Goal: Task Accomplishment & Management: Manage account settings

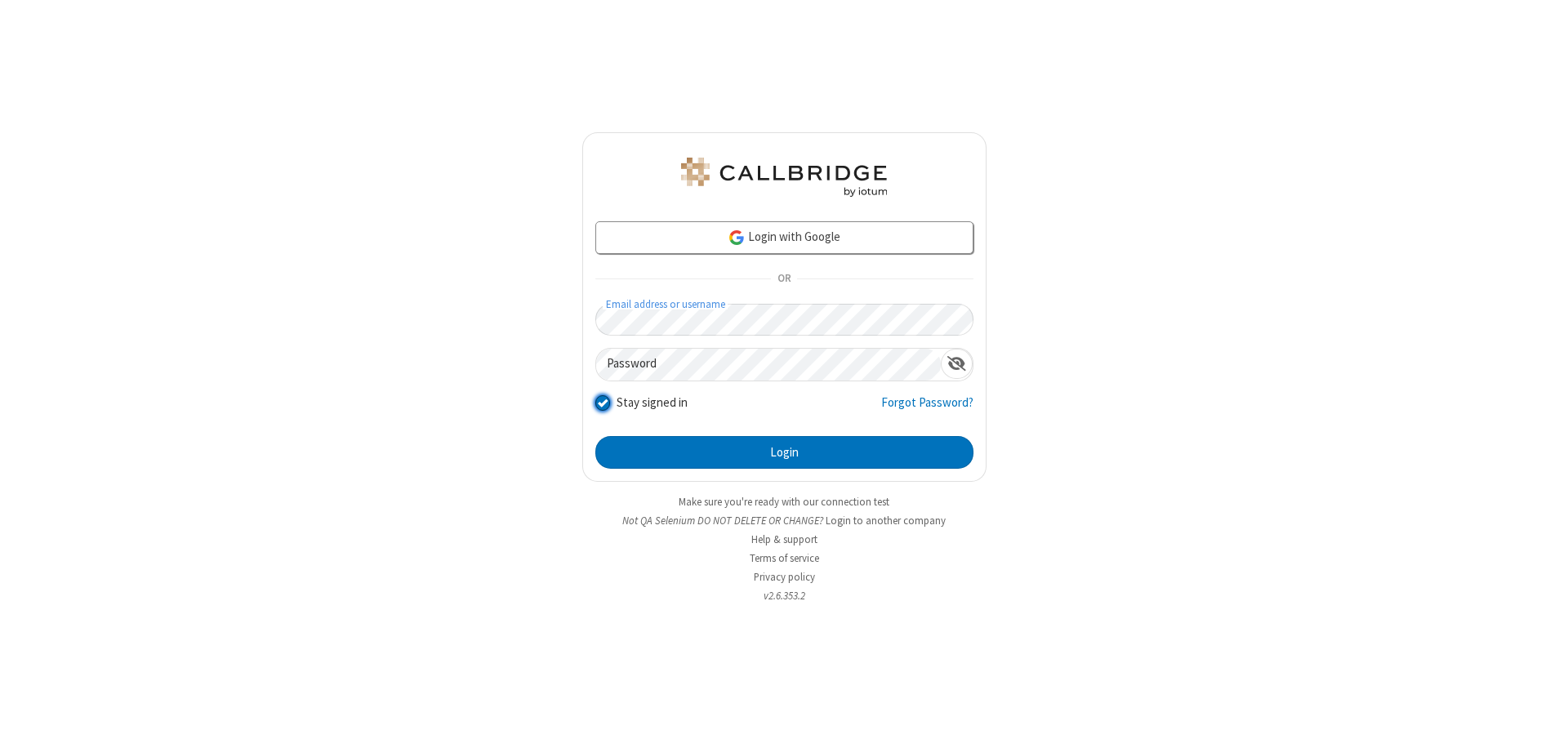
click at [602, 402] on input "Stay signed in" at bounding box center [604, 402] width 16 height 18
checkbox input "false"
click at [784, 453] on button "Login" at bounding box center [784, 452] width 379 height 32
click at [602, 402] on input "Stay signed in" at bounding box center [604, 402] width 16 height 18
checkbox input "false"
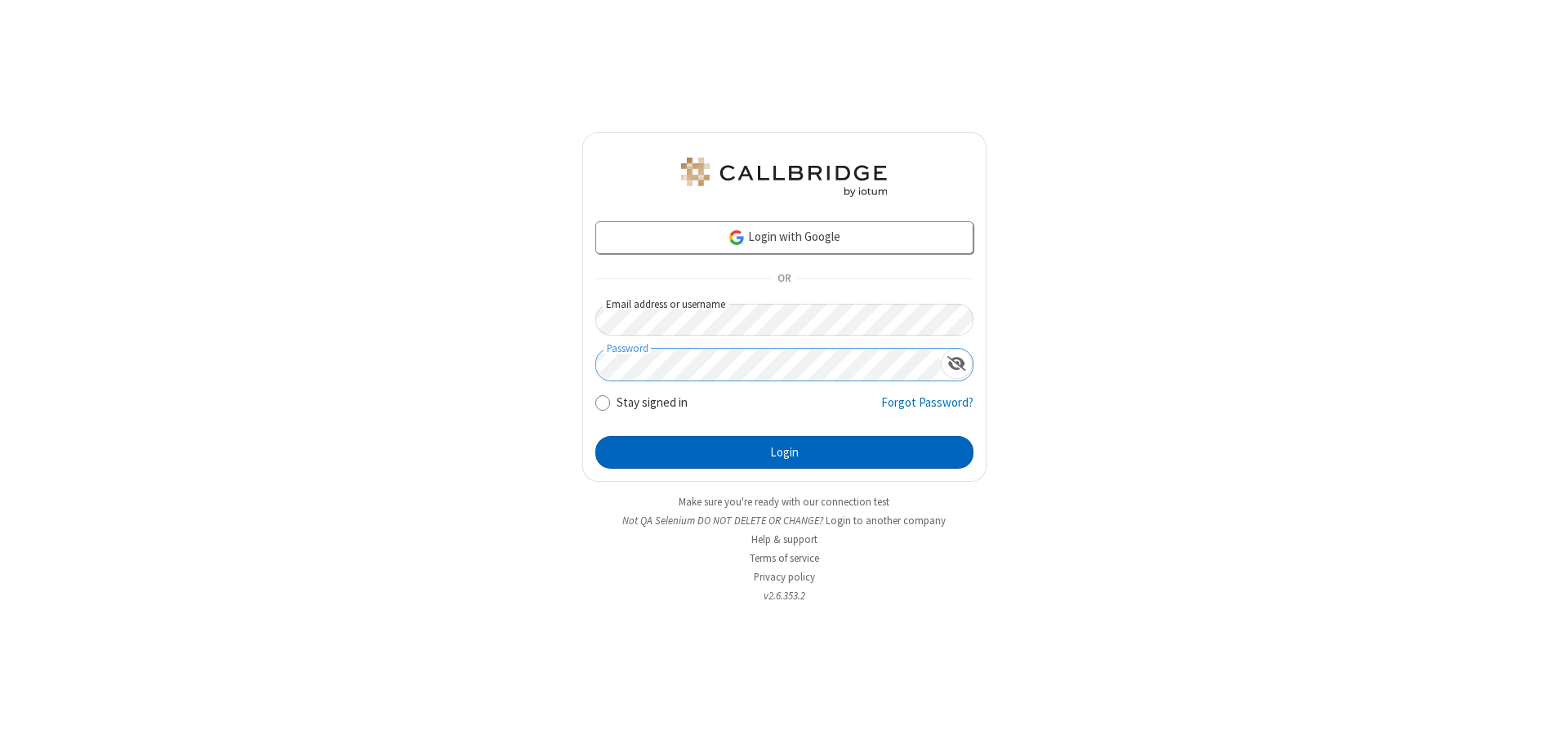
click at [784, 453] on button "Login" at bounding box center [784, 452] width 379 height 32
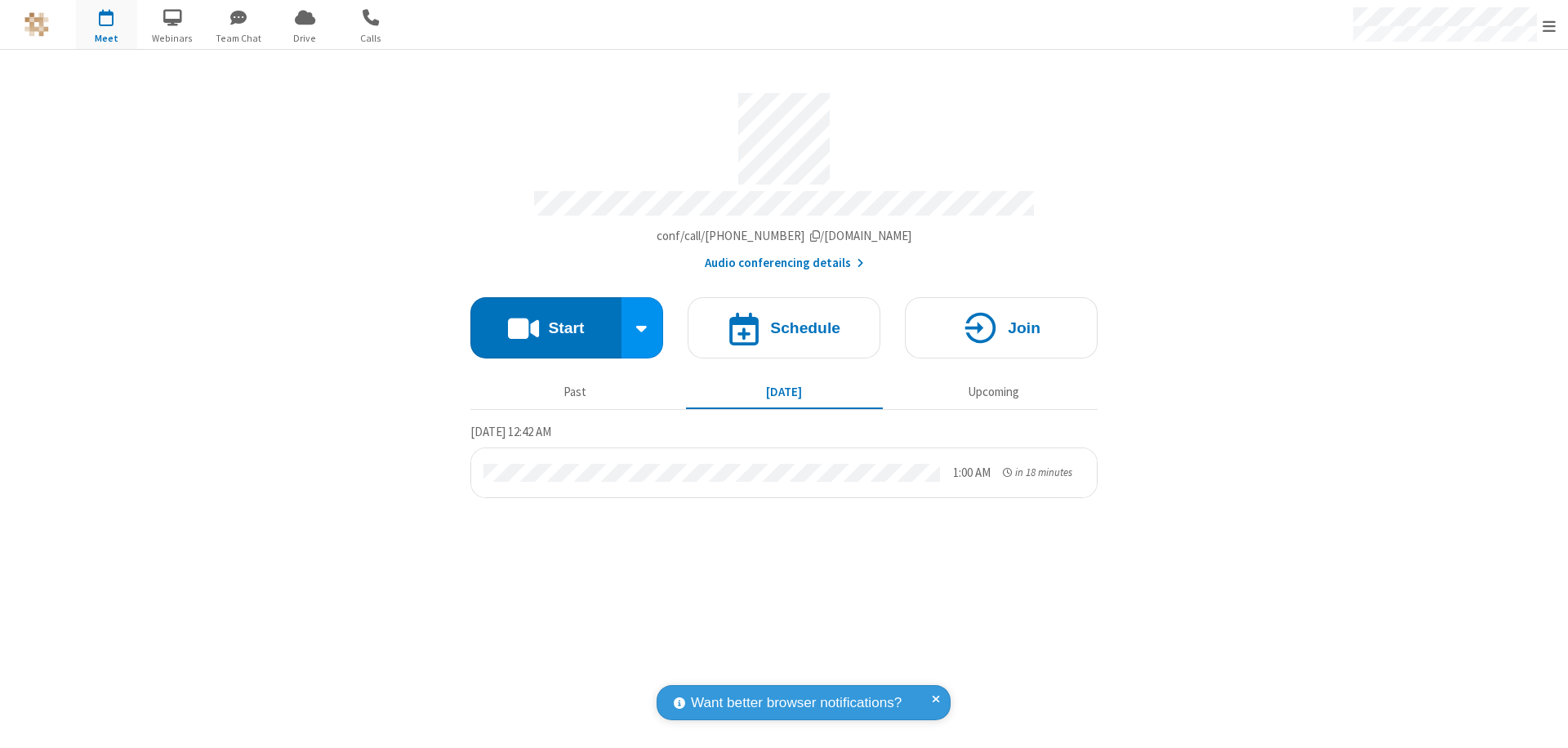
click at [1549, 24] on span "Open menu" at bounding box center [1548, 25] width 13 height 17
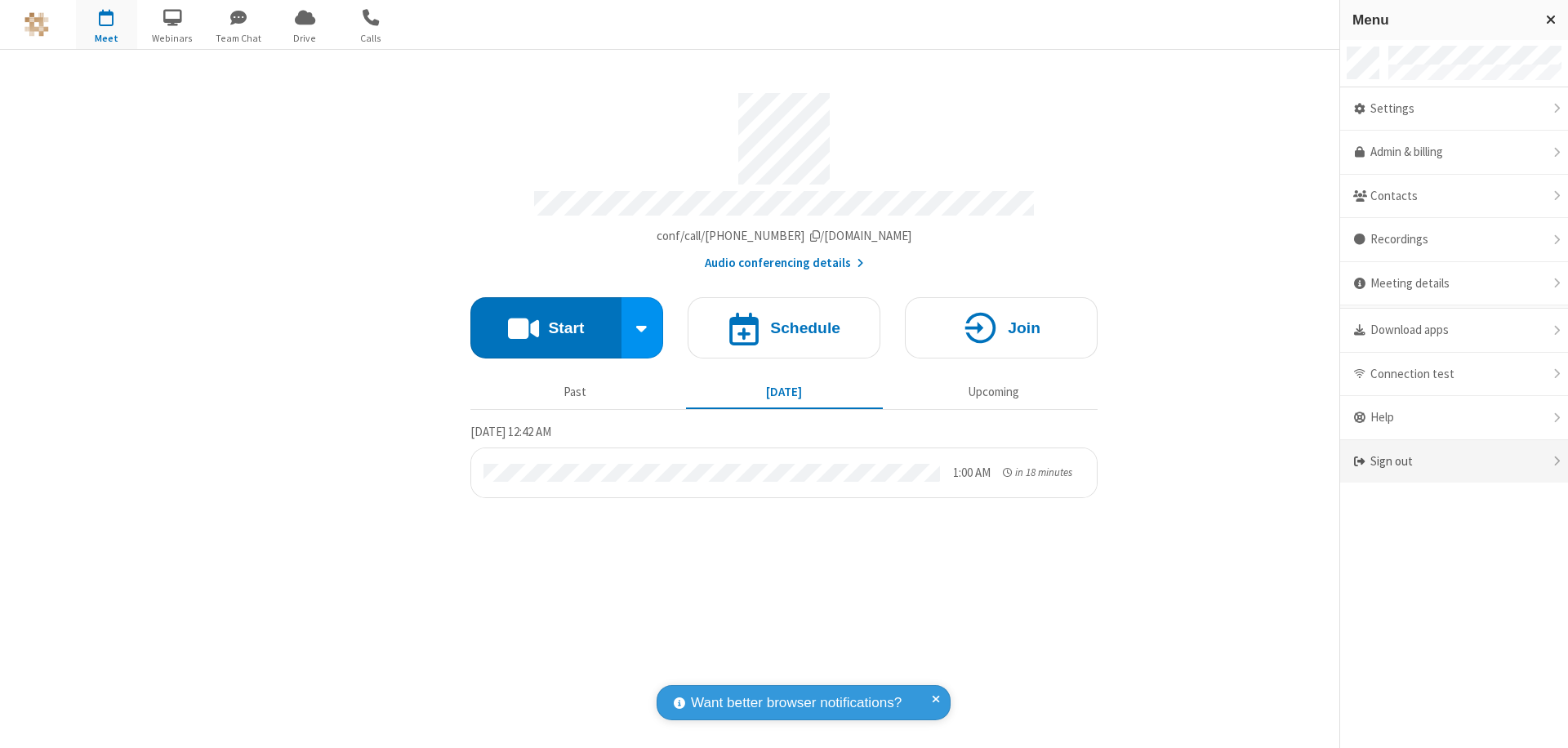
click at [1454, 462] on div "Sign out" at bounding box center [1454, 462] width 228 height 43
